Goal: Information Seeking & Learning: Learn about a topic

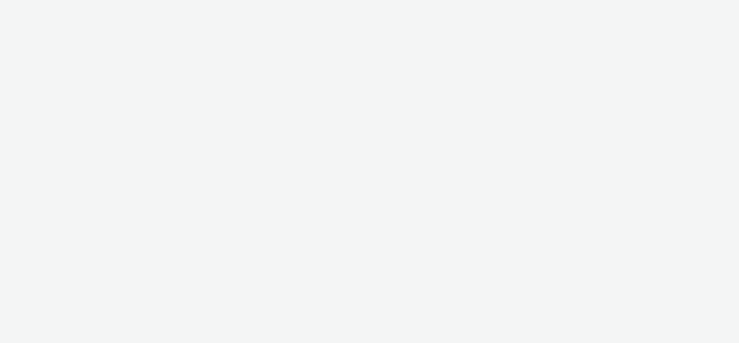
select select "1d1085ae-99c9-479d-9fdd-995ae8fc0774"
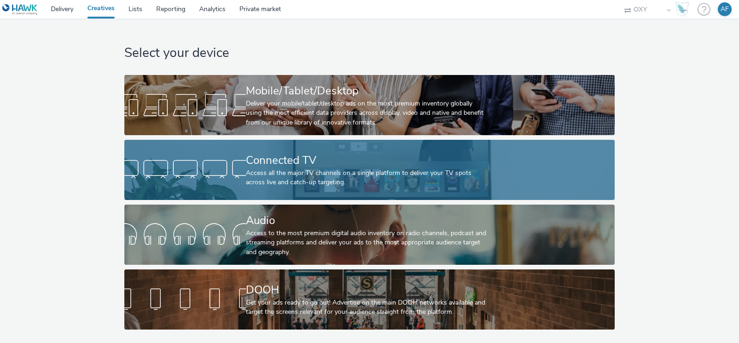
click at [316, 169] on div "Access all the major TV channels on a single platform to deliver your TV spots …" at bounding box center [368, 177] width 244 height 19
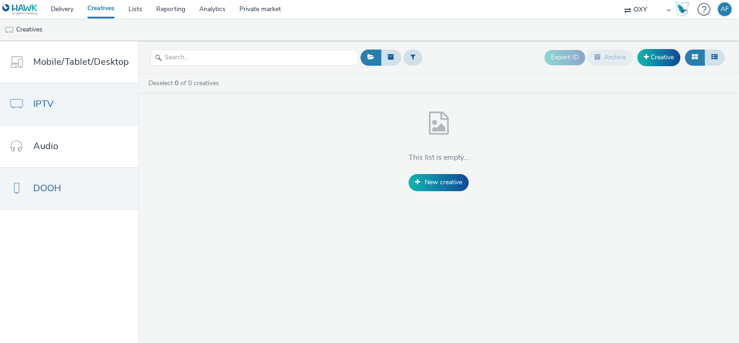
click at [91, 188] on link "DOOH" at bounding box center [69, 188] width 138 height 42
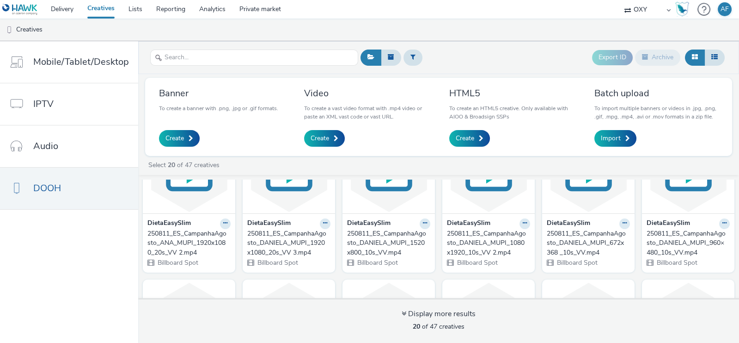
scroll to position [64, 0]
click at [192, 248] on div "250811_ES_CampanhaAgosto_ANA_MUPI_1920x1080_20s_VV 2.mp4" at bounding box center [188, 242] width 80 height 28
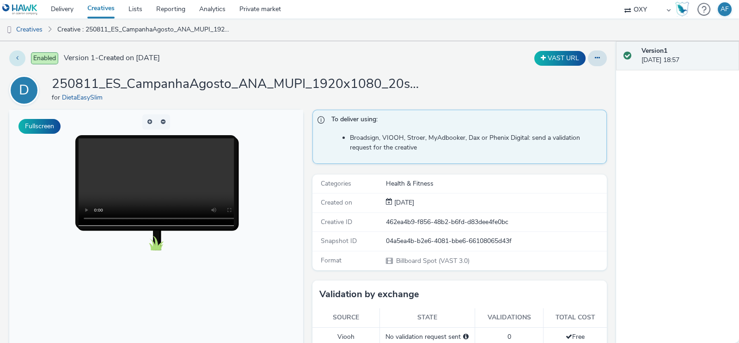
click at [18, 56] on button at bounding box center [17, 58] width 16 height 16
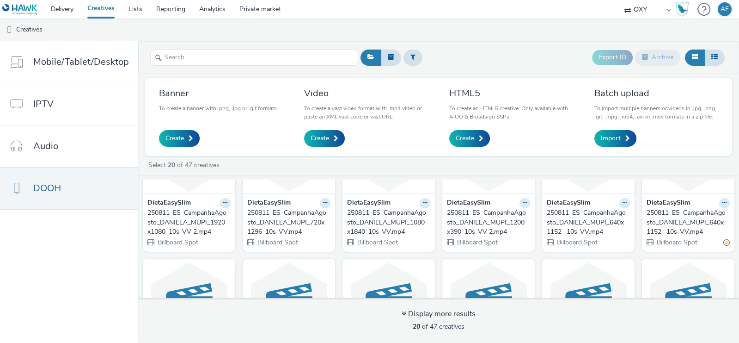
scroll to position [244, 0]
